Goal: Transaction & Acquisition: Register for event/course

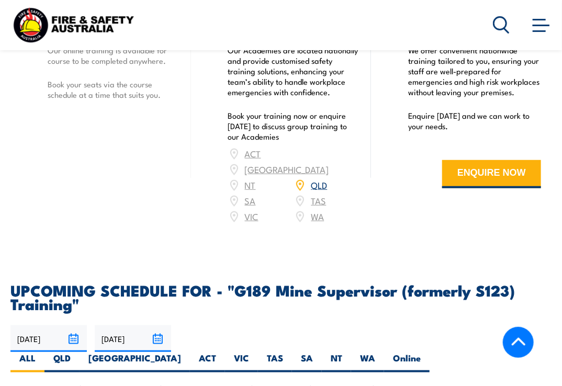
scroll to position [1543, 0]
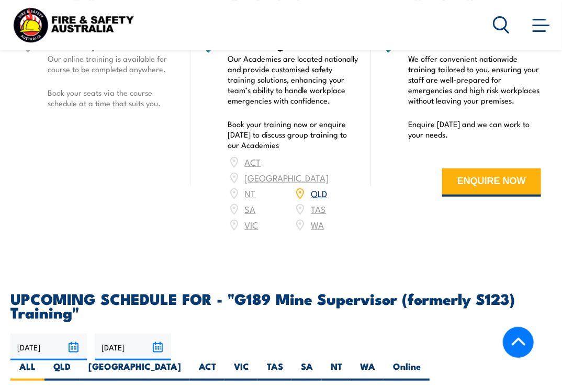
click at [319, 187] on link "QLD" at bounding box center [319, 193] width 16 height 13
click at [498, 184] on button "ENQUIRE NOW" at bounding box center [491, 183] width 99 height 28
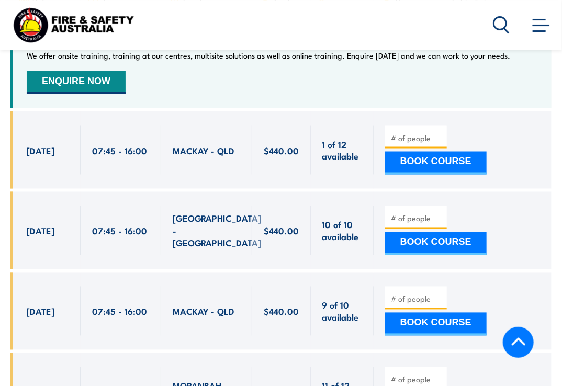
scroll to position [1971, 0]
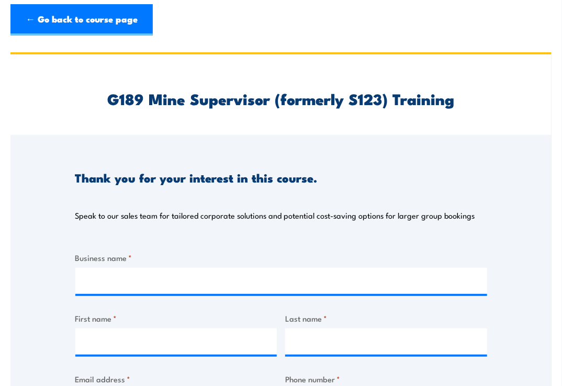
click at [68, 19] on link "← Go back to course page" at bounding box center [81, 19] width 142 height 31
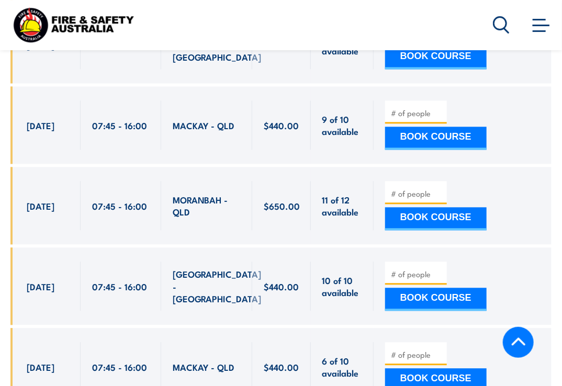
scroll to position [2156, 0]
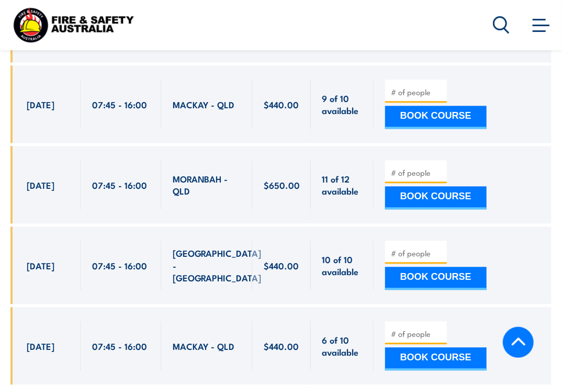
click at [48, 340] on span "[DATE]" at bounding box center [41, 346] width 28 height 12
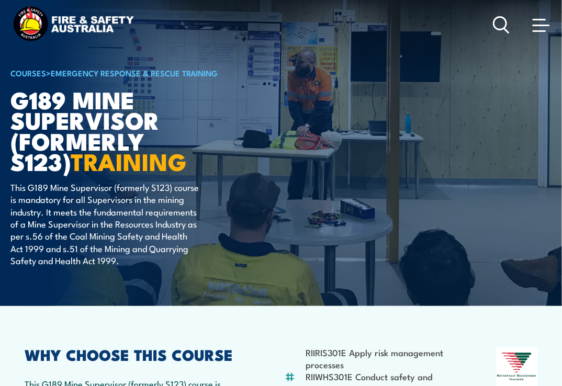
scroll to position [0, 0]
